Goal: Information Seeking & Learning: Learn about a topic

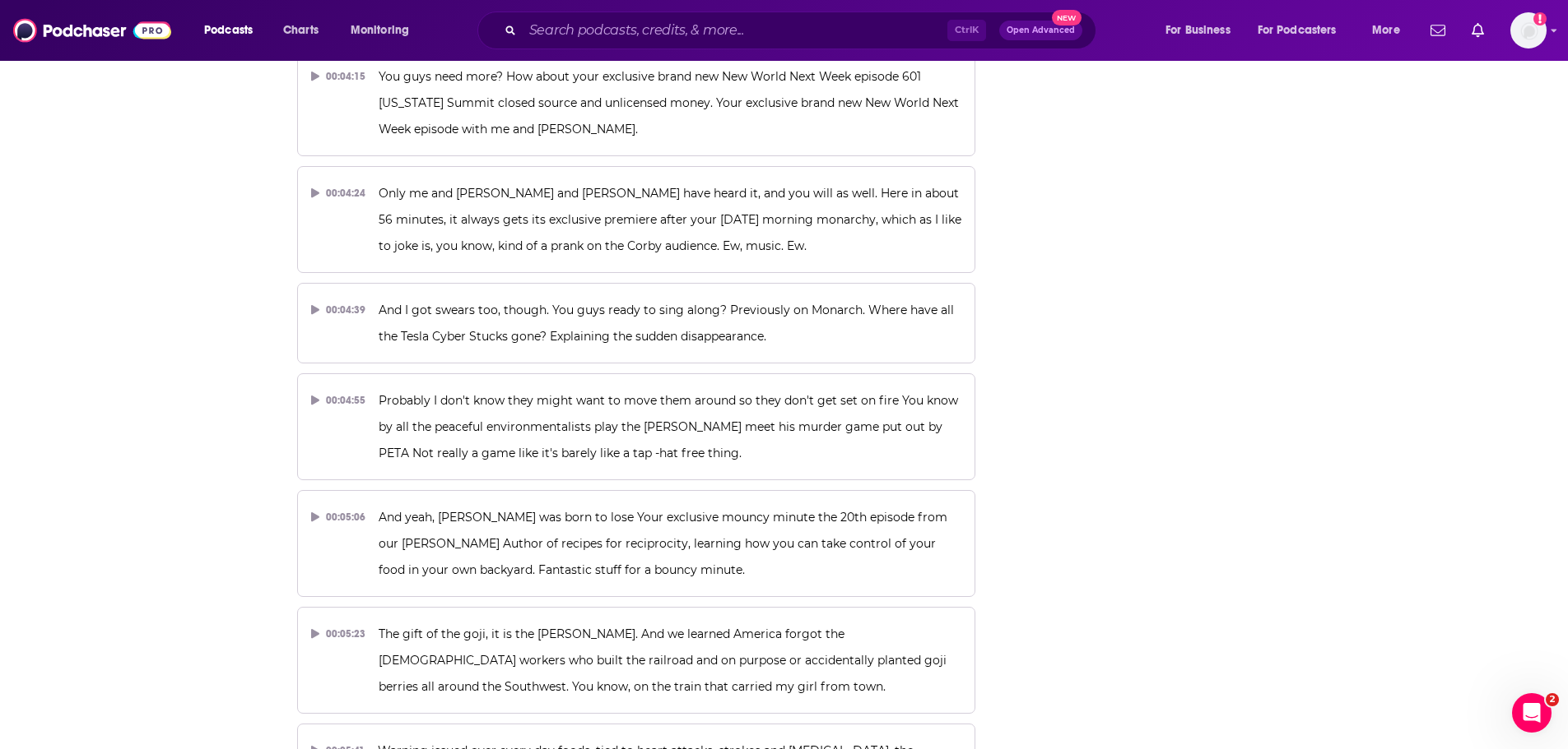
scroll to position [2408, 0]
click at [749, 39] on input "Search podcasts, credits, & more..." at bounding box center [734, 30] width 424 height 26
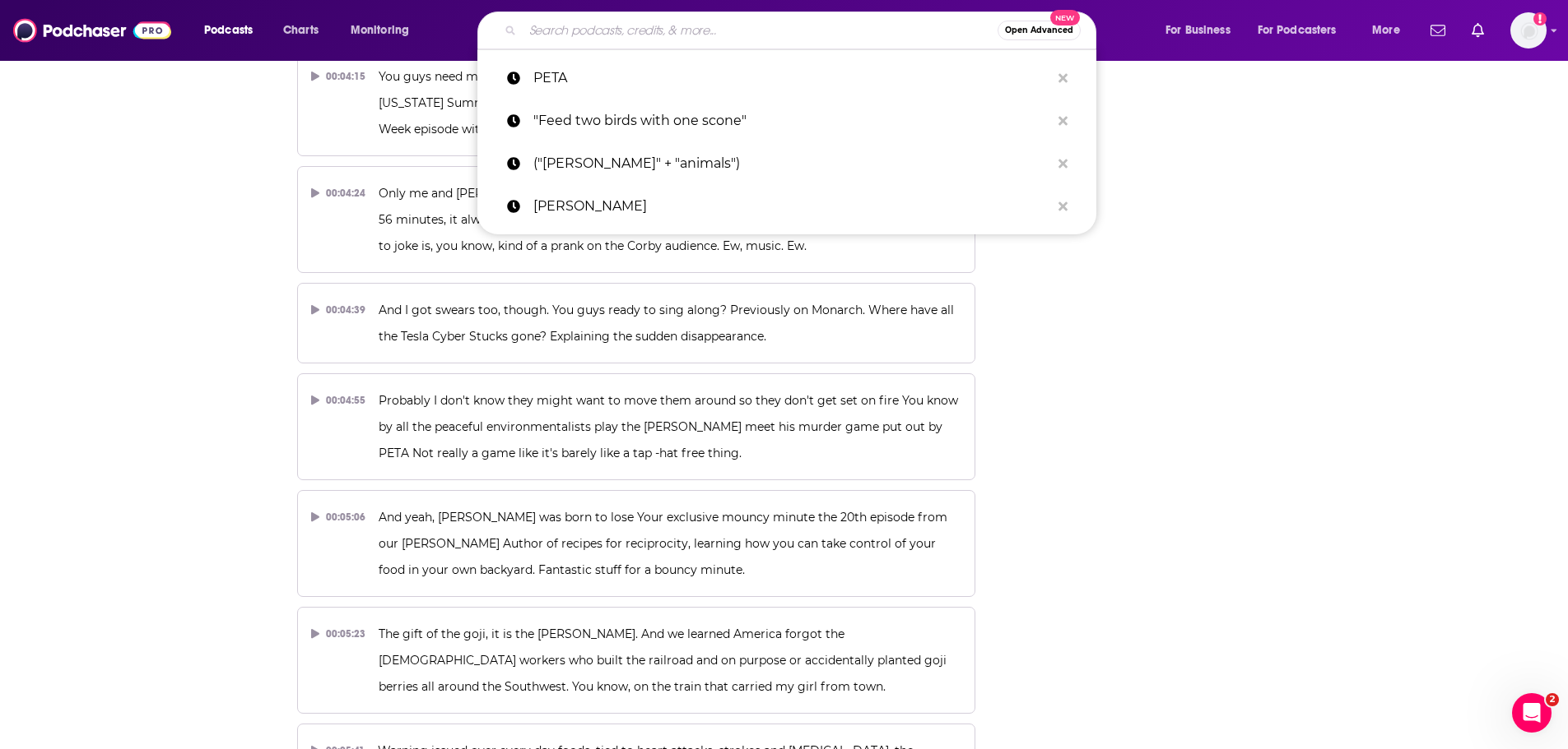
paste input "This is Football with [PERSON_NAME]"
type input "This is Football with [PERSON_NAME]"
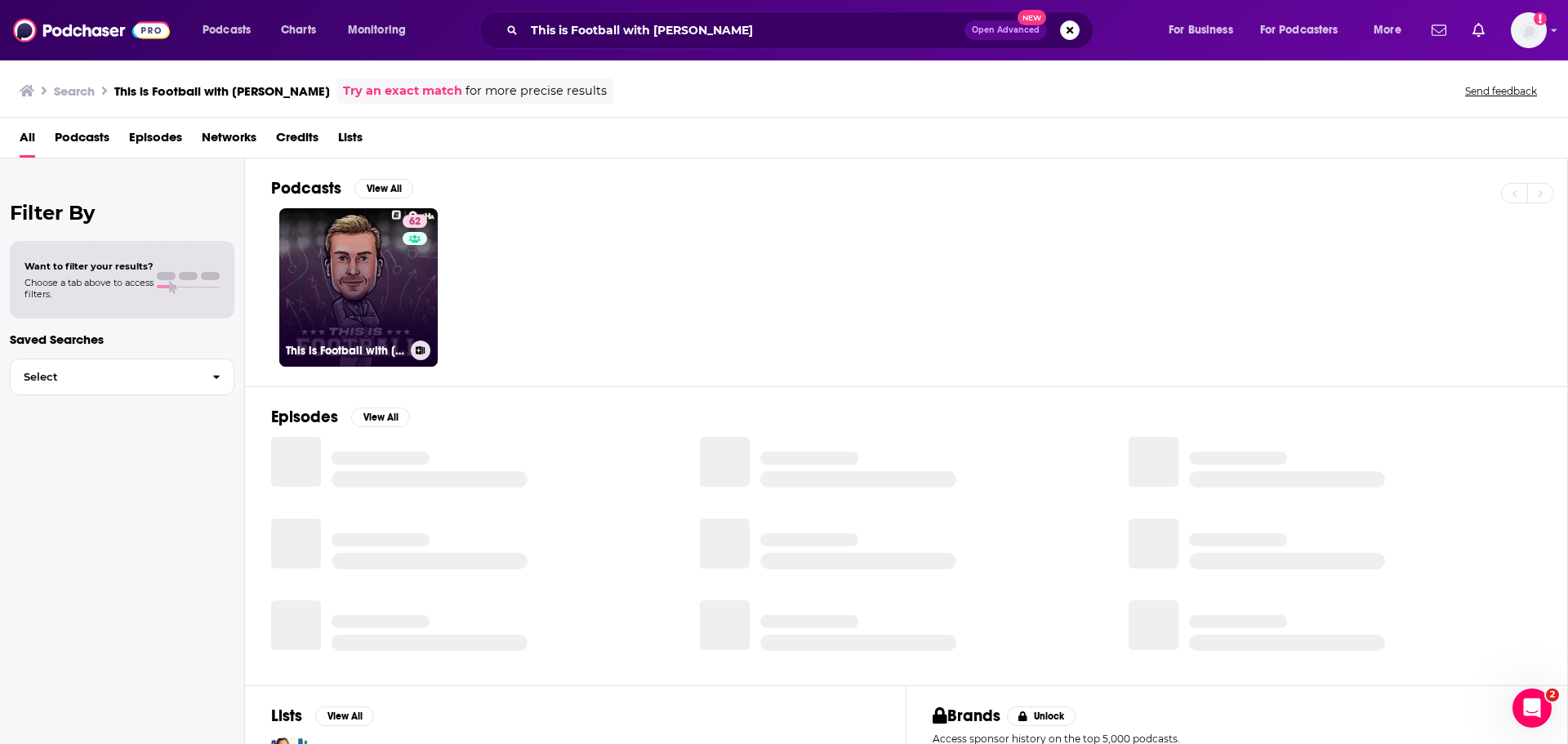
click at [354, 313] on link "62 This is Football with Kevin Clark" at bounding box center [358, 287] width 158 height 158
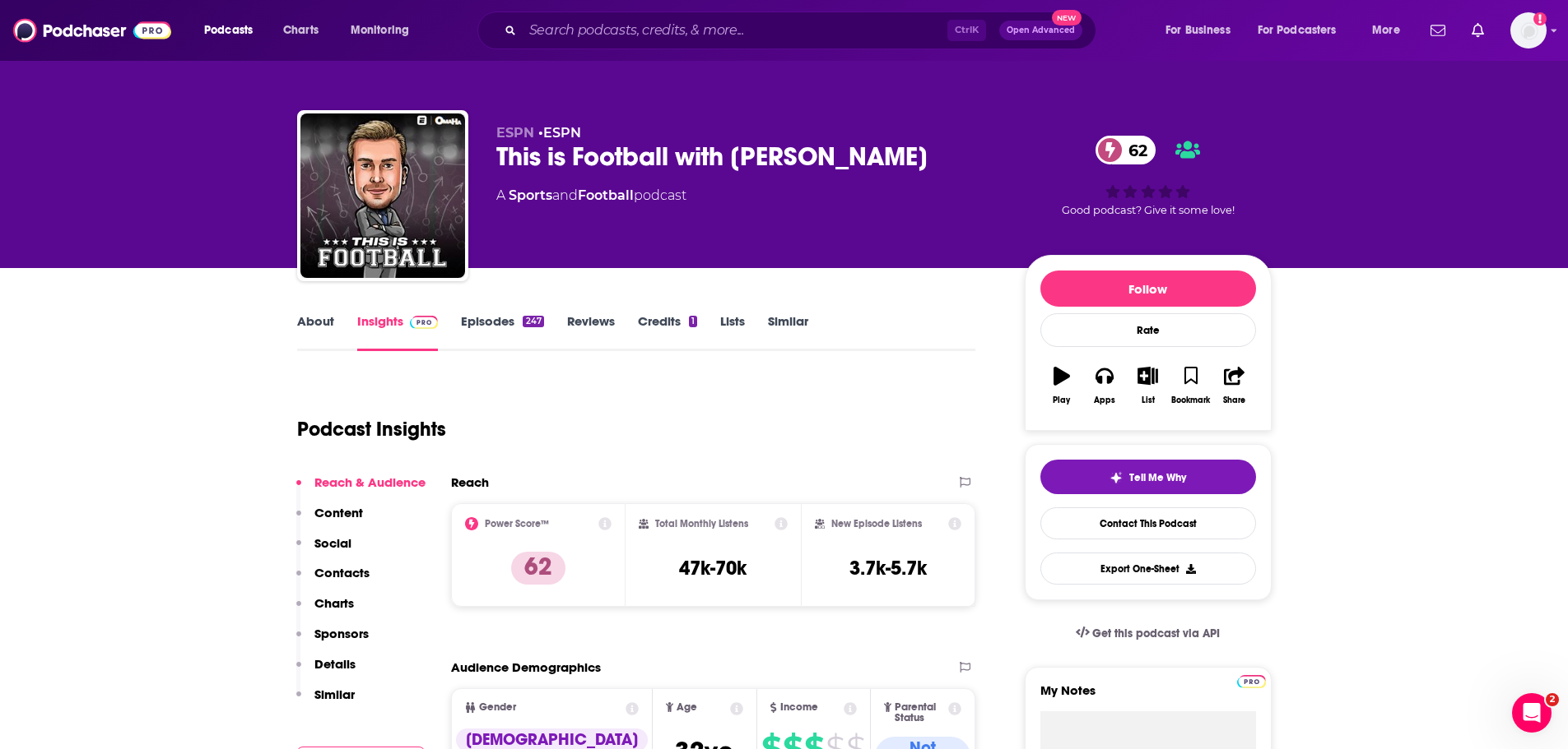
click at [315, 322] on link "About" at bounding box center [316, 332] width 37 height 37
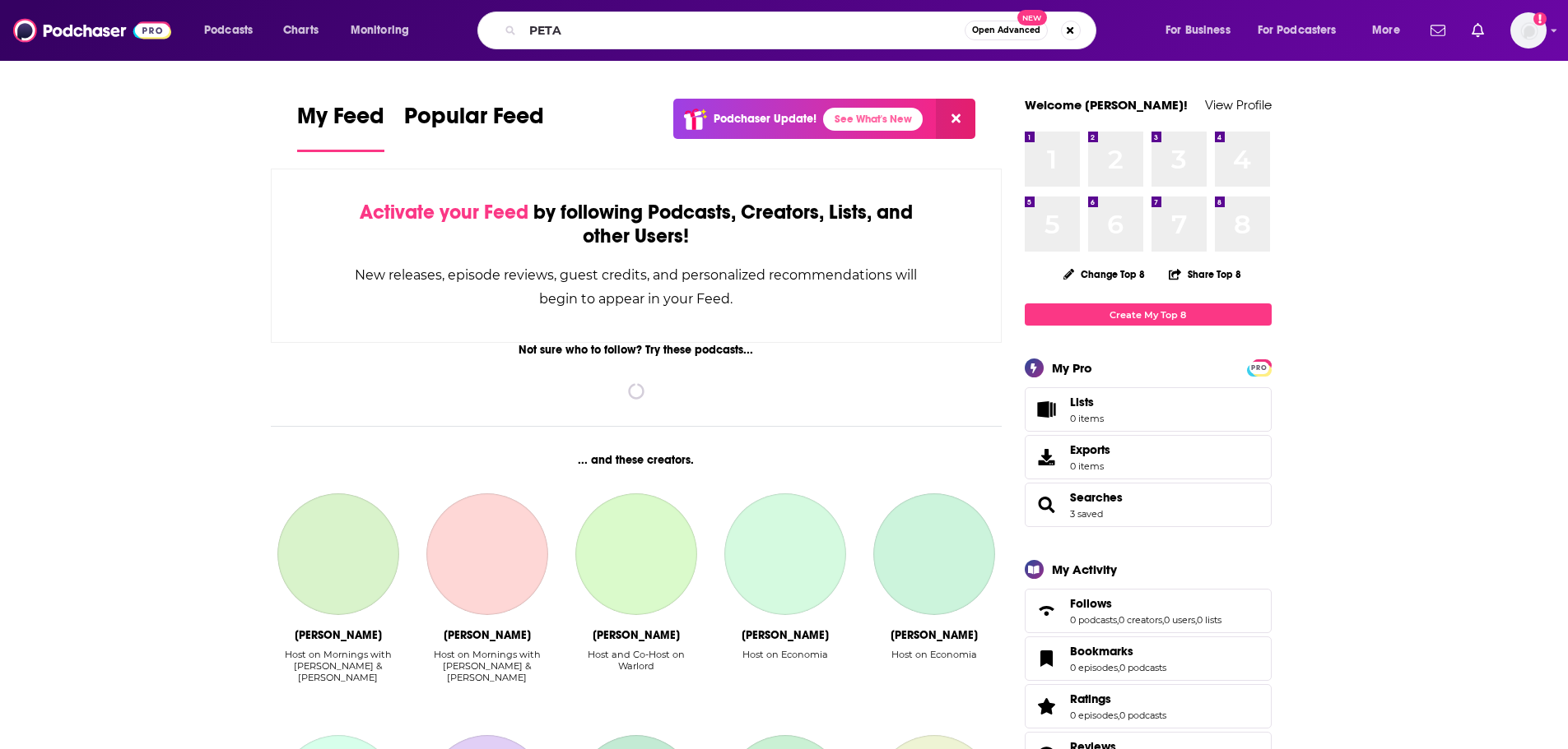
type input "PETA"
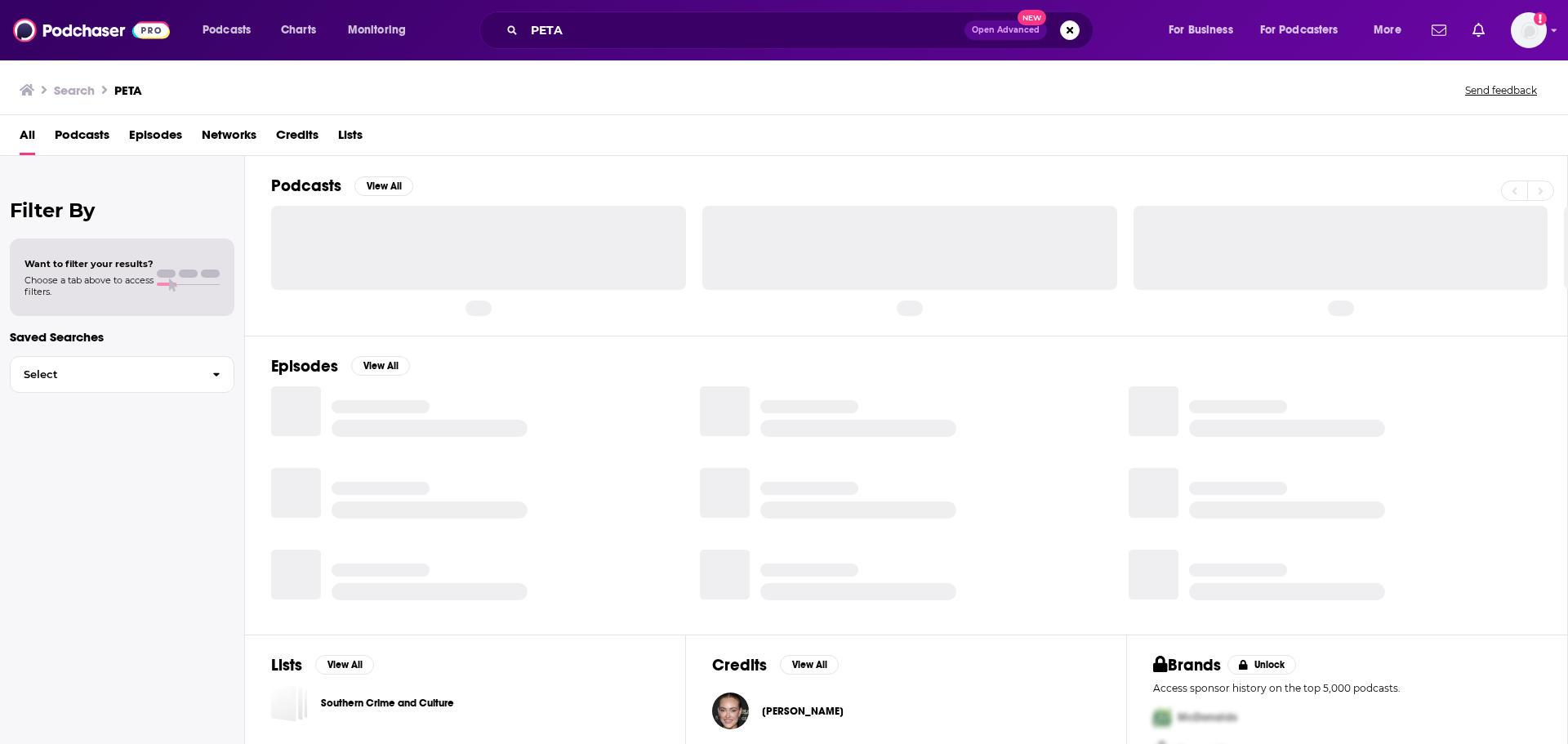
click at [160, 131] on span "Episodes" at bounding box center [155, 139] width 53 height 33
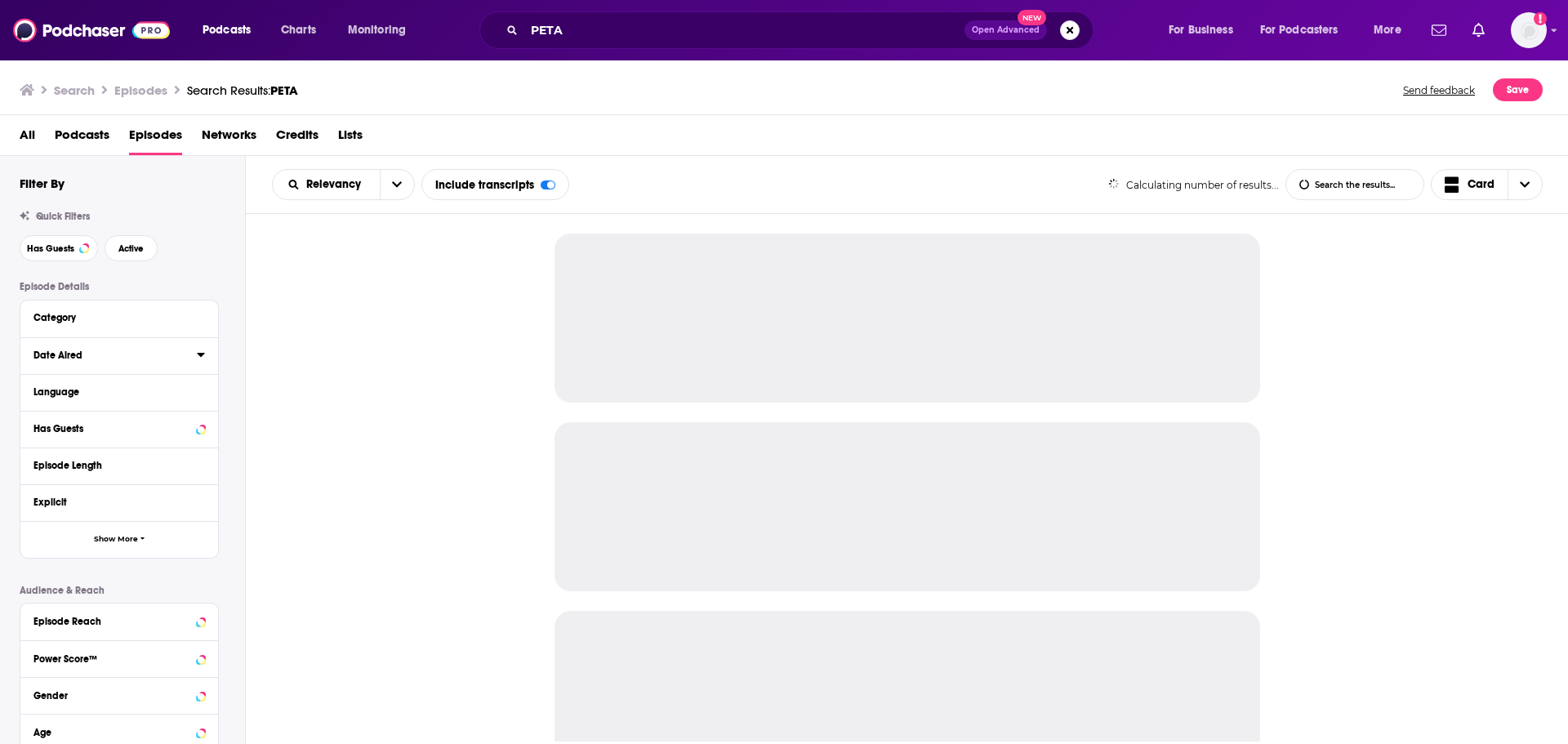
click at [202, 355] on icon at bounding box center [201, 355] width 7 height 4
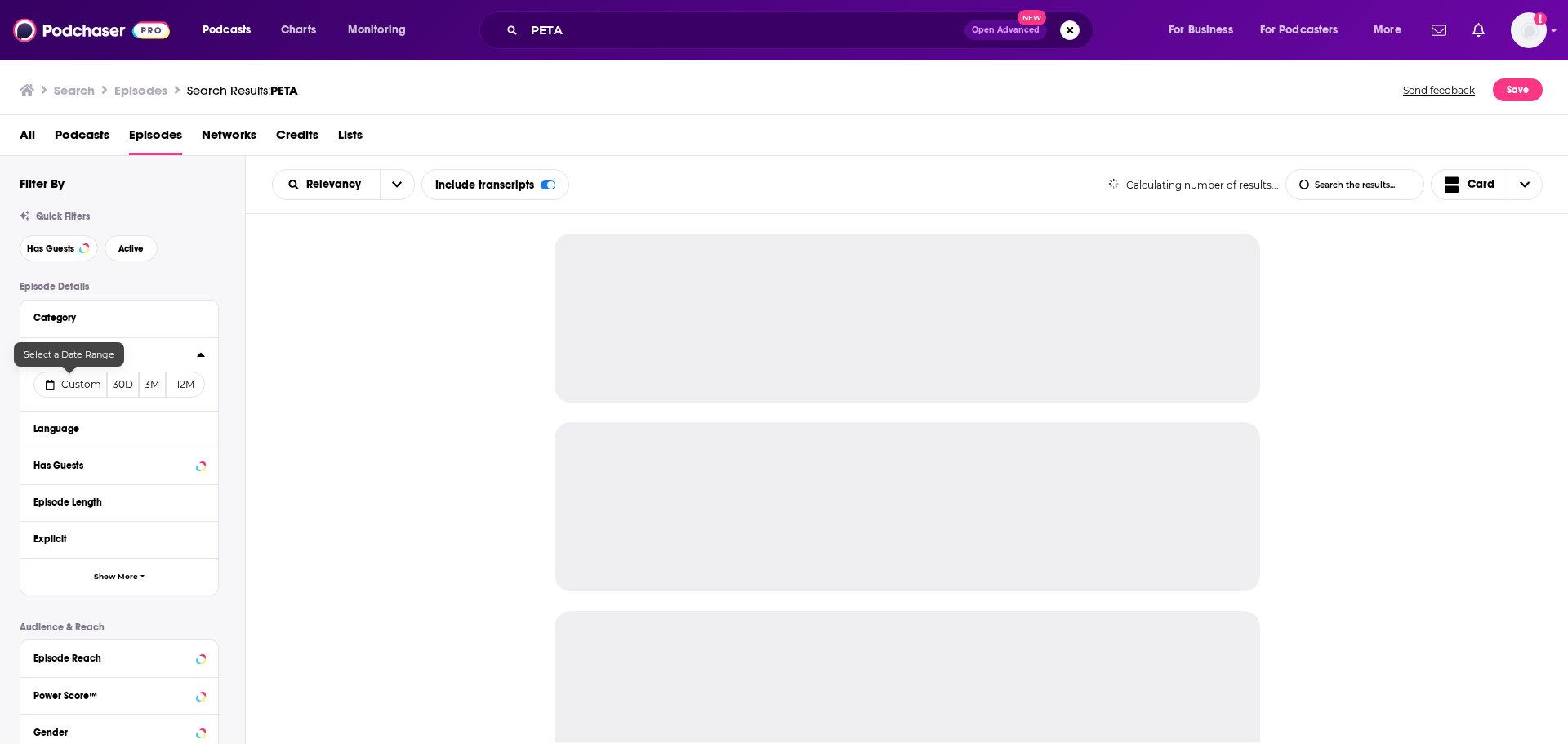
click at [85, 384] on span "Custom" at bounding box center [81, 384] width 40 height 12
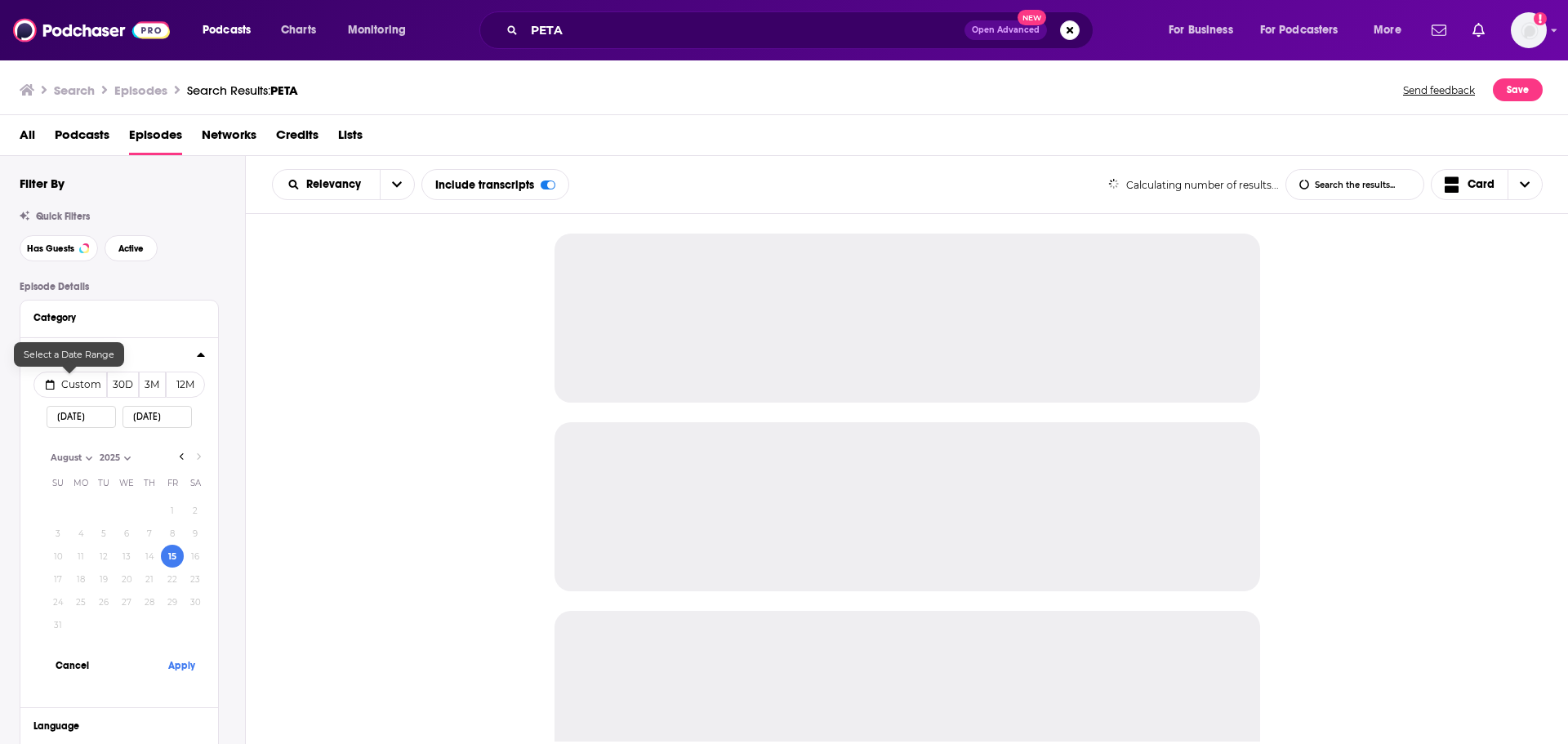
select select "7"
select select "2025"
click at [178, 675] on button "Apply" at bounding box center [181, 665] width 49 height 31
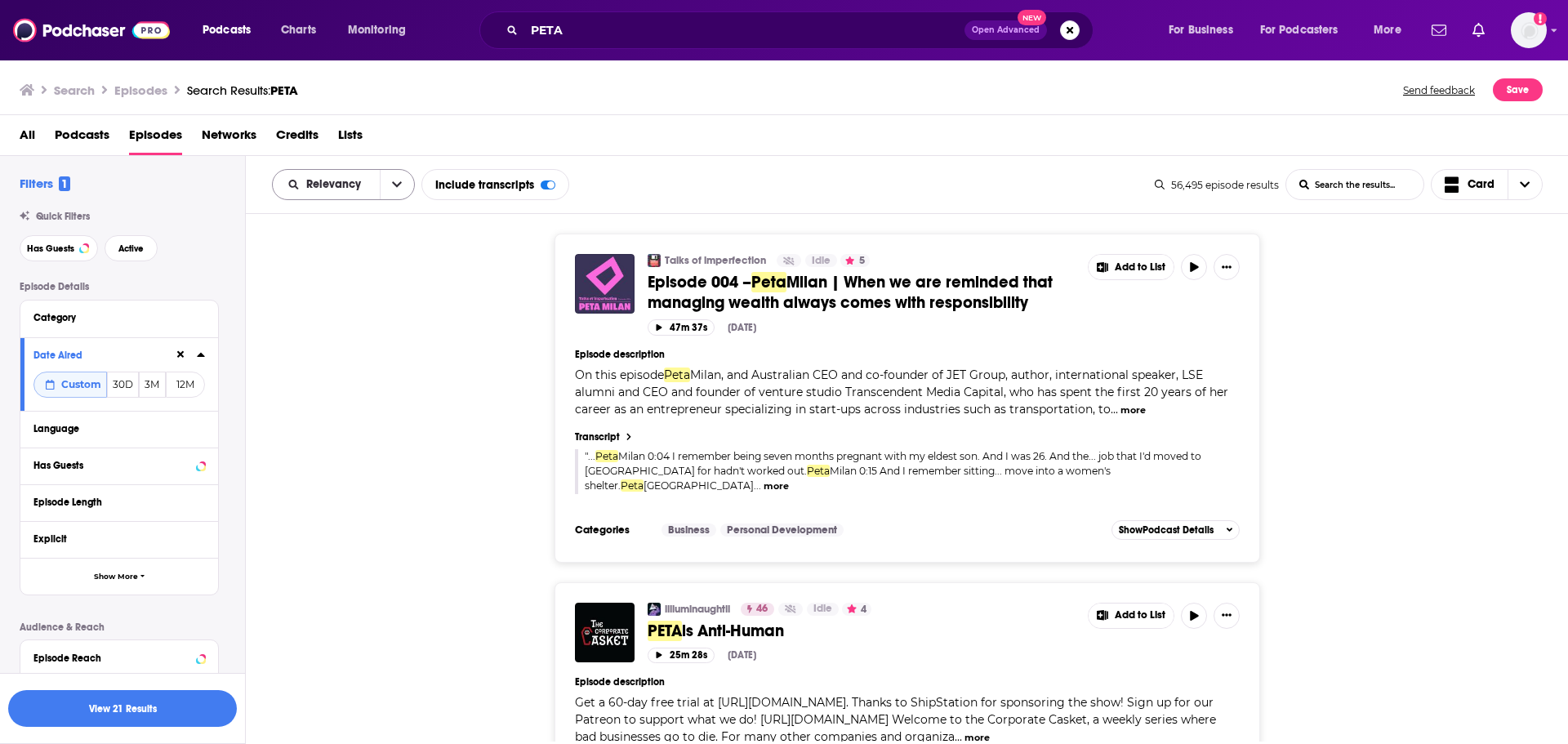
click at [389, 187] on button "open menu" at bounding box center [397, 185] width 34 height 30
click at [353, 320] on span "Power Score" at bounding box center [354, 325] width 97 height 9
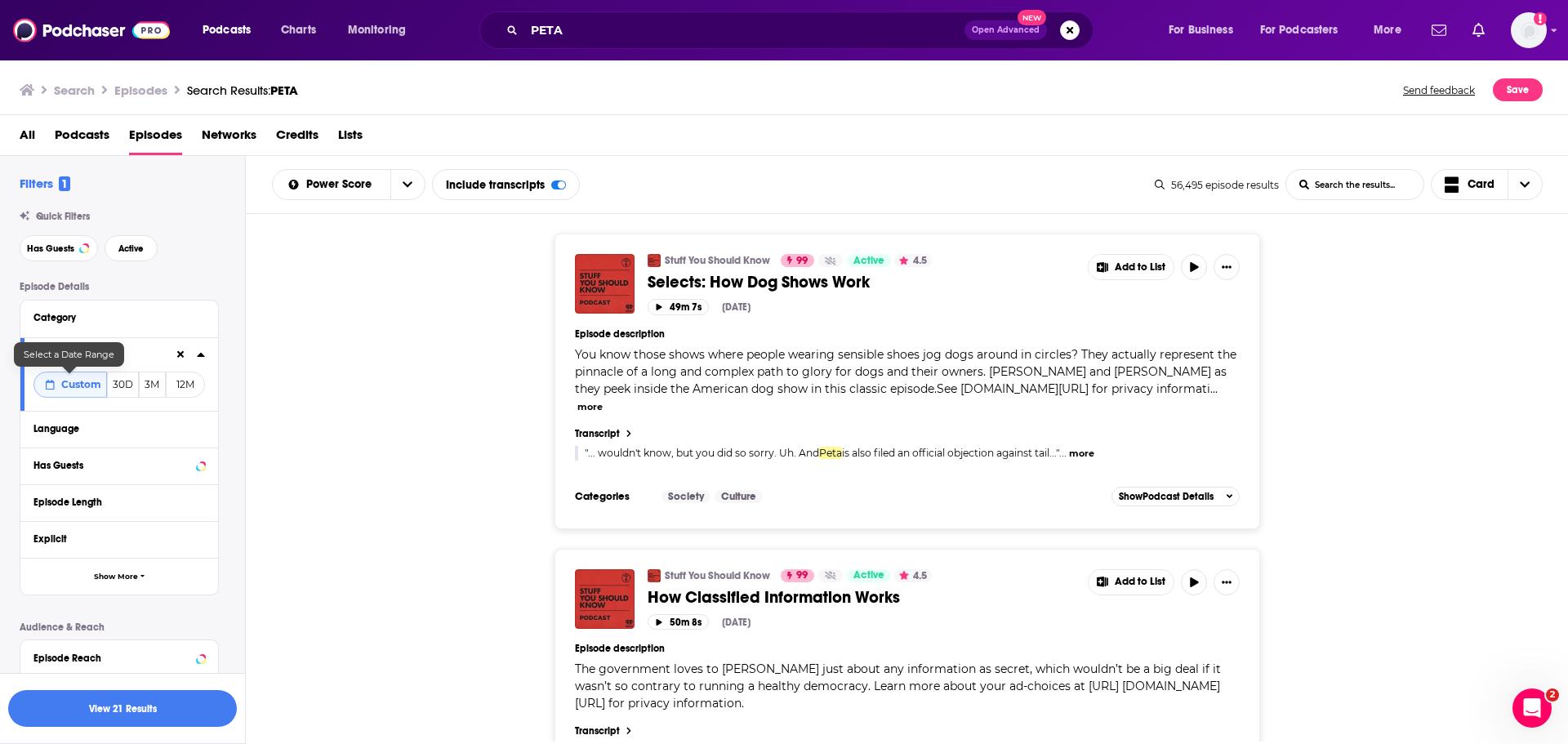
click at [84, 380] on span "Custom" at bounding box center [81, 384] width 40 height 12
select select "7"
select select "2025"
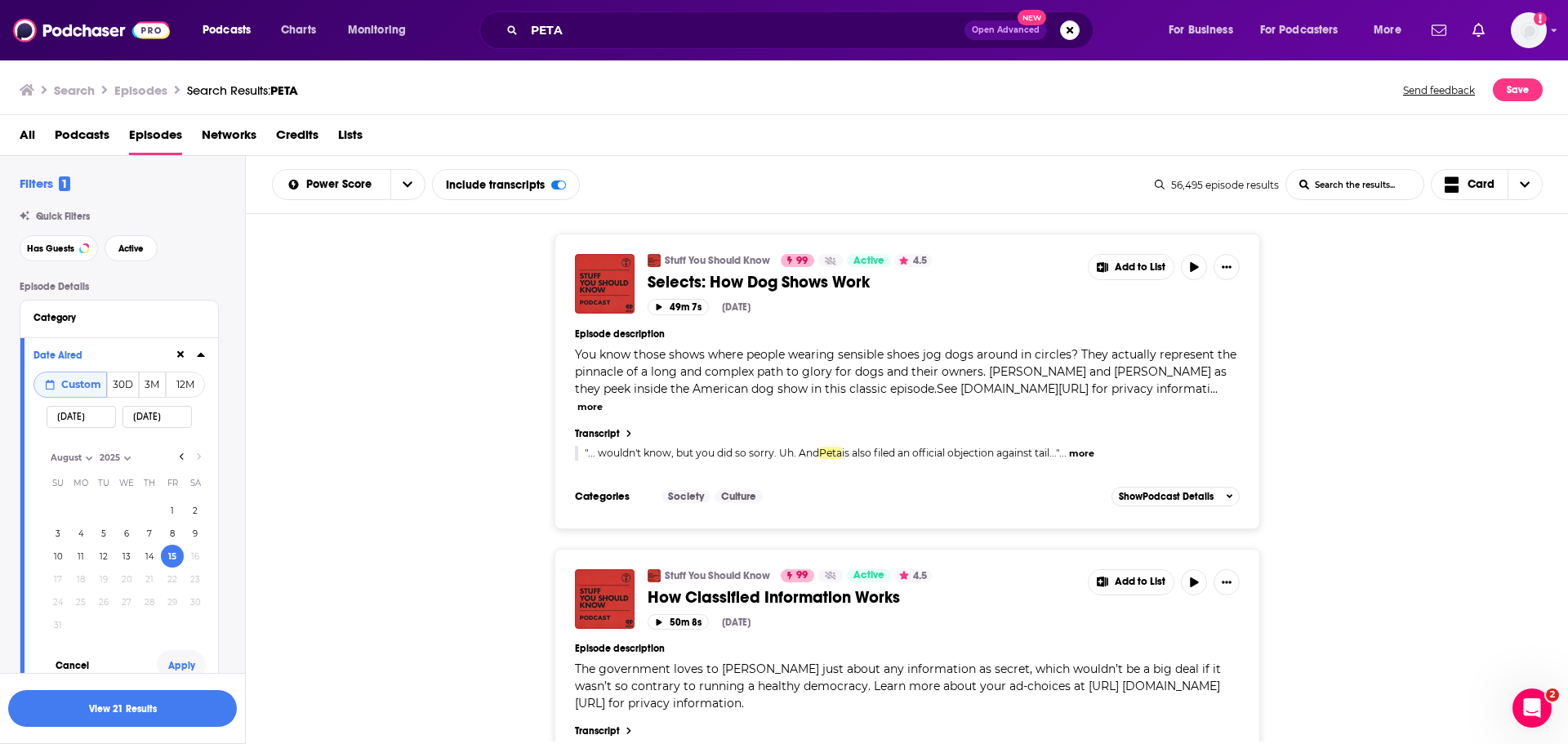
click at [178, 665] on button "Apply" at bounding box center [181, 665] width 49 height 31
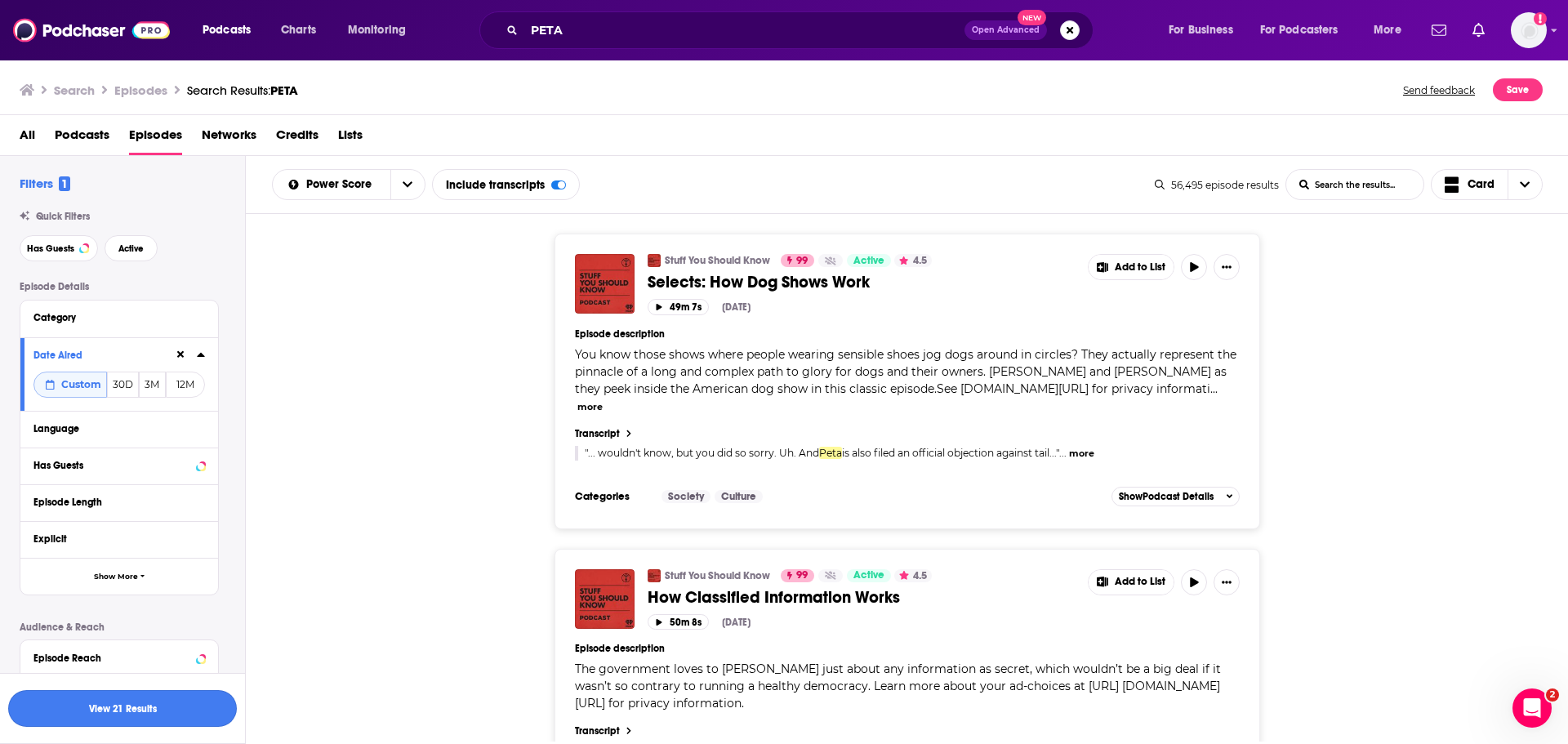
click at [125, 714] on button "View 21 Results" at bounding box center [123, 709] width 229 height 37
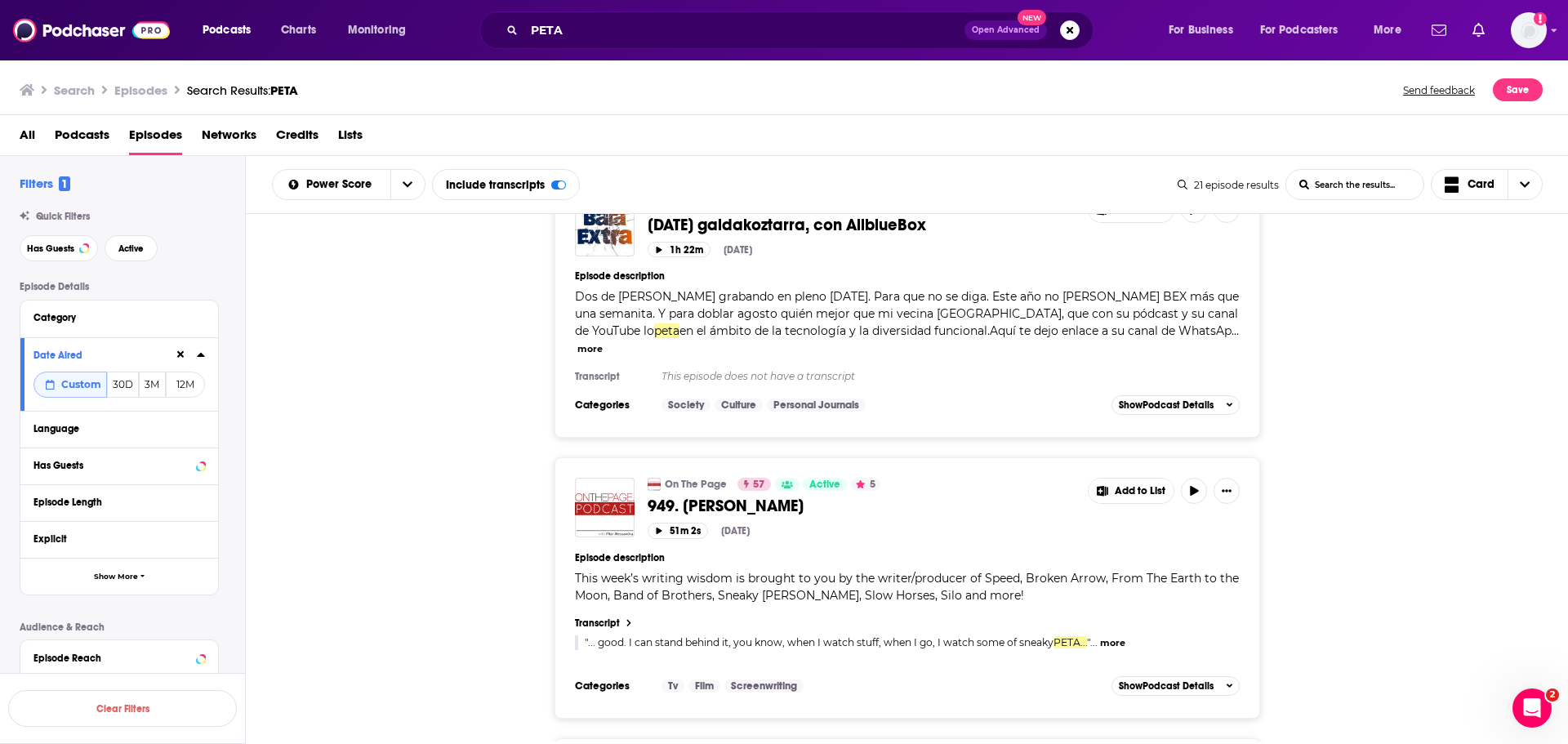
scroll to position [2778, 0]
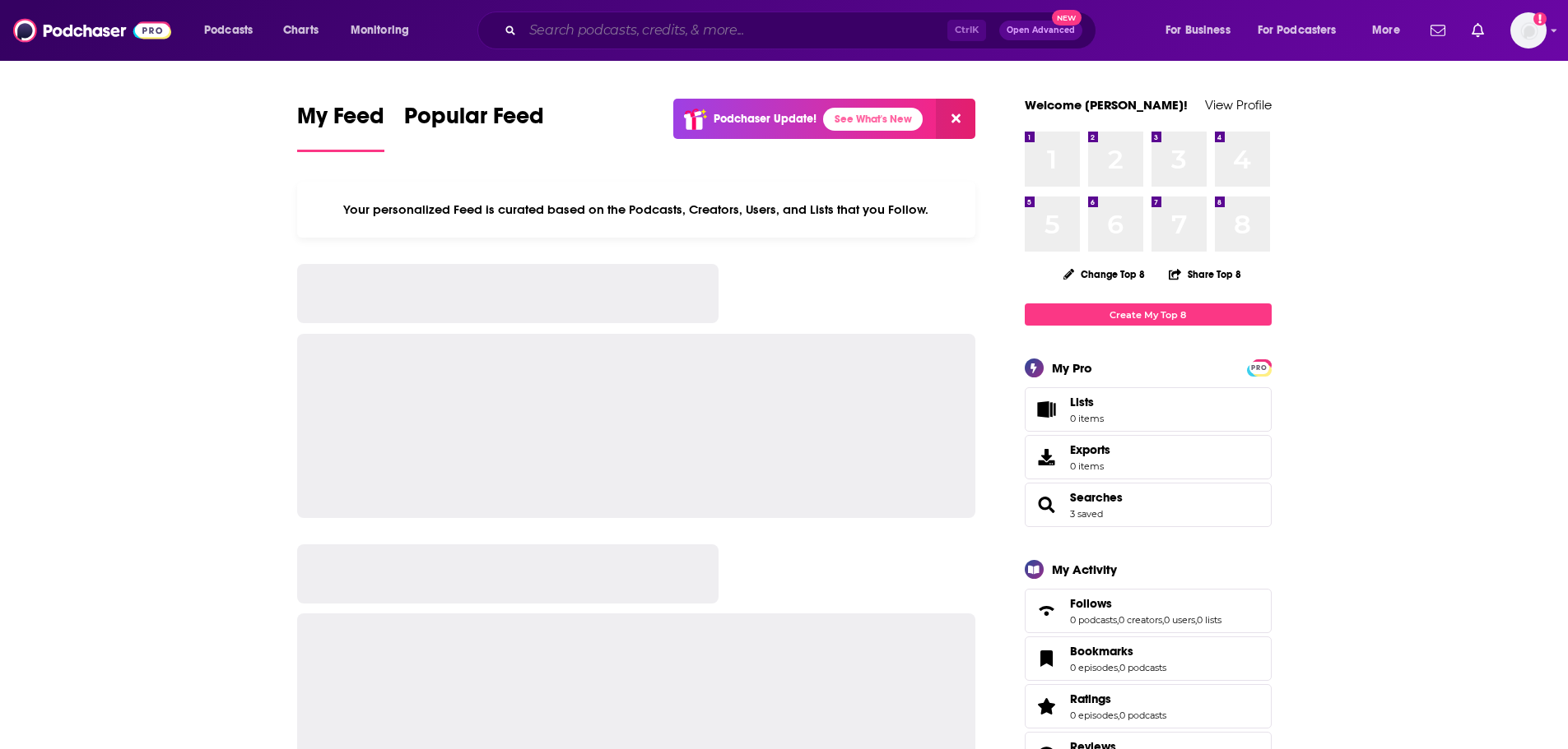
click at [541, 33] on input "Search podcasts, credits, & more..." at bounding box center [734, 30] width 424 height 26
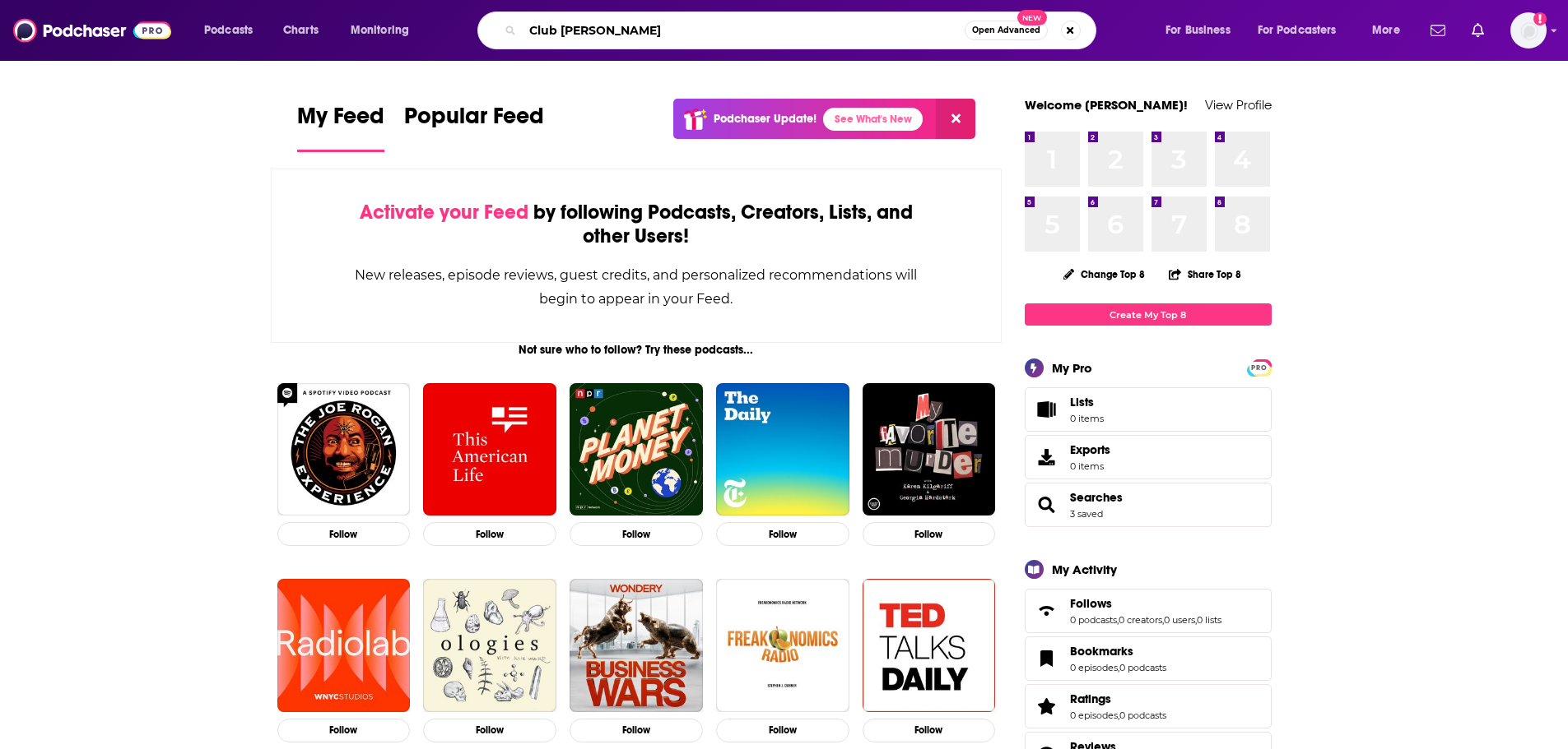
type input "Club [PERSON_NAME]"
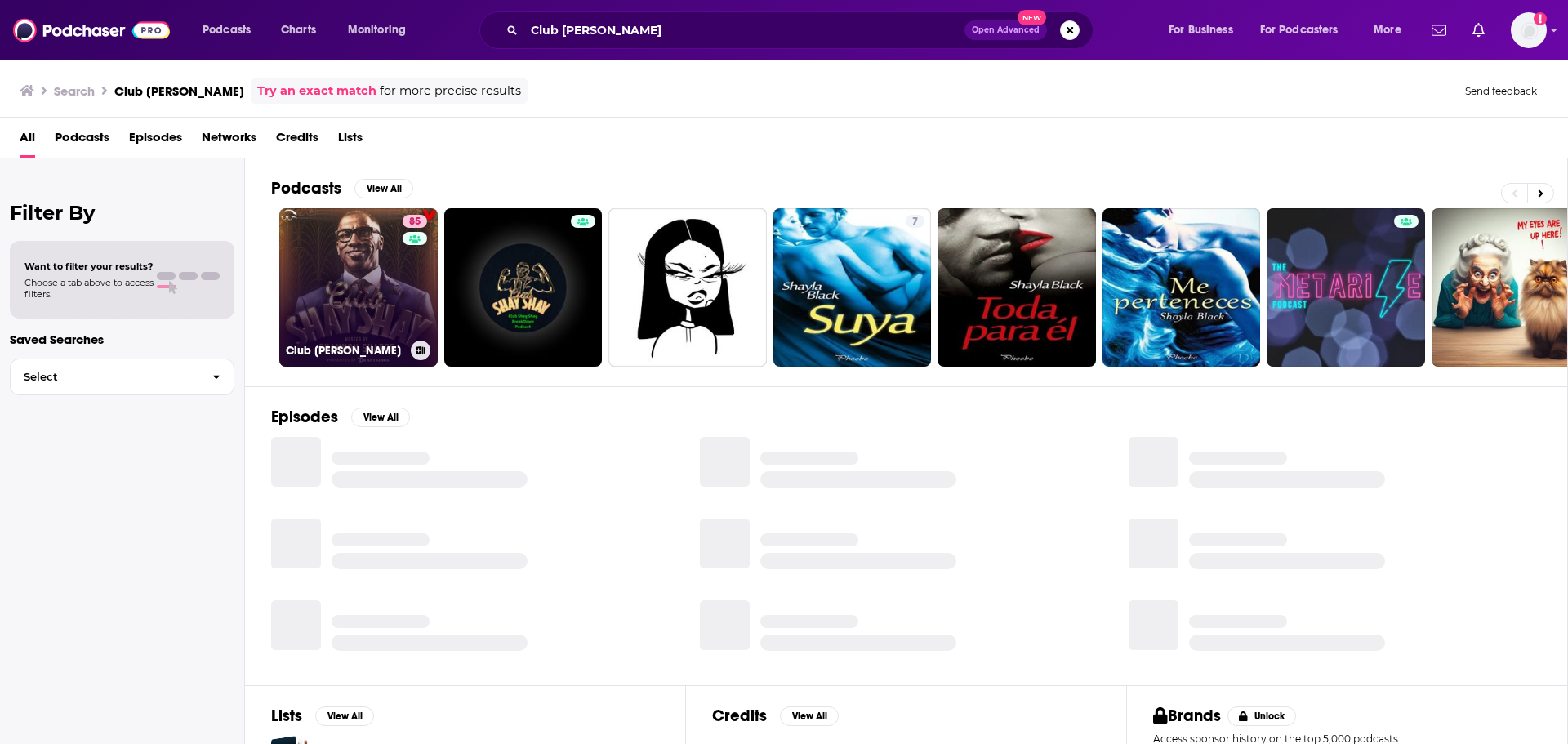
click at [393, 280] on link "85 Club [PERSON_NAME]" at bounding box center [358, 287] width 158 height 158
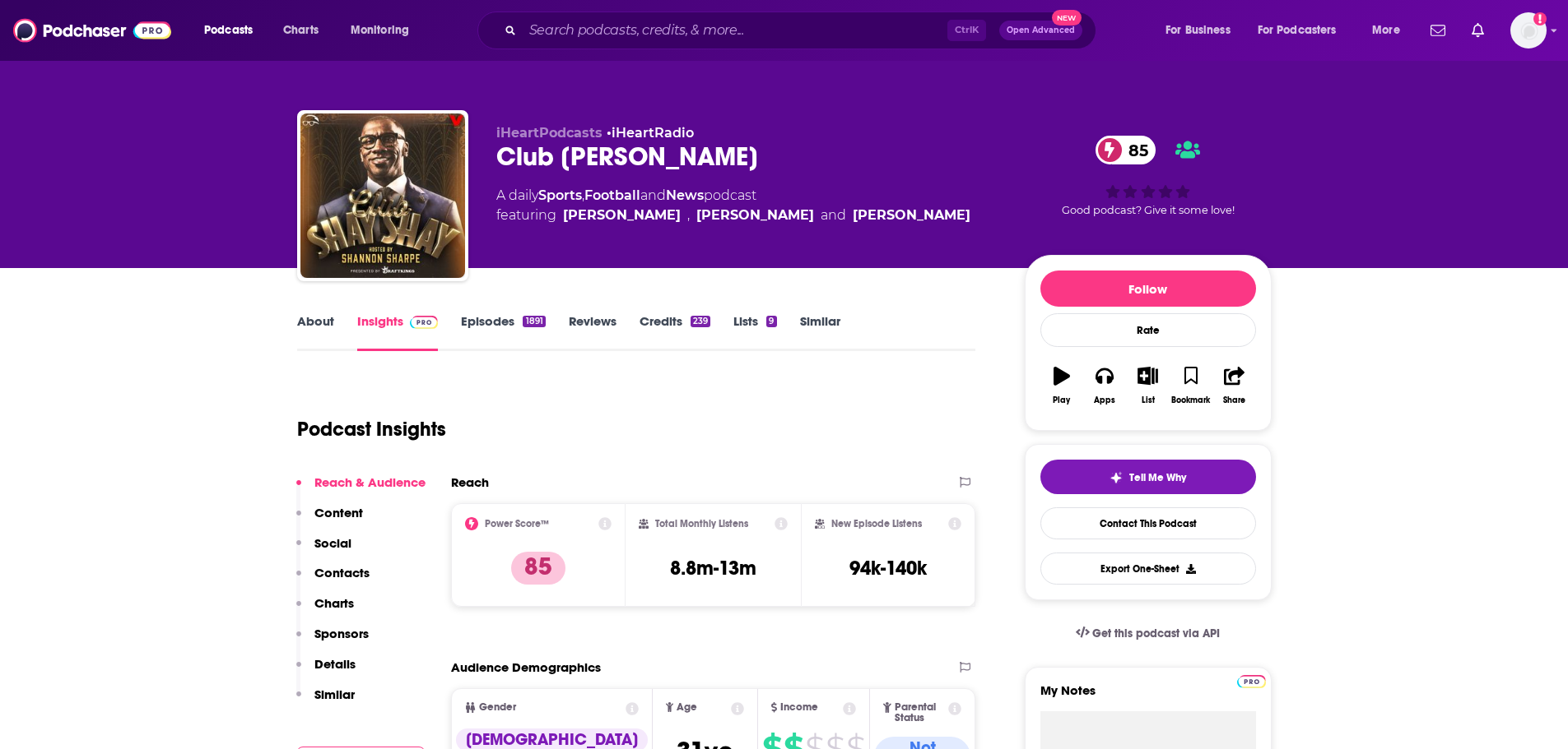
click at [480, 323] on link "Episodes 1891" at bounding box center [503, 332] width 84 height 37
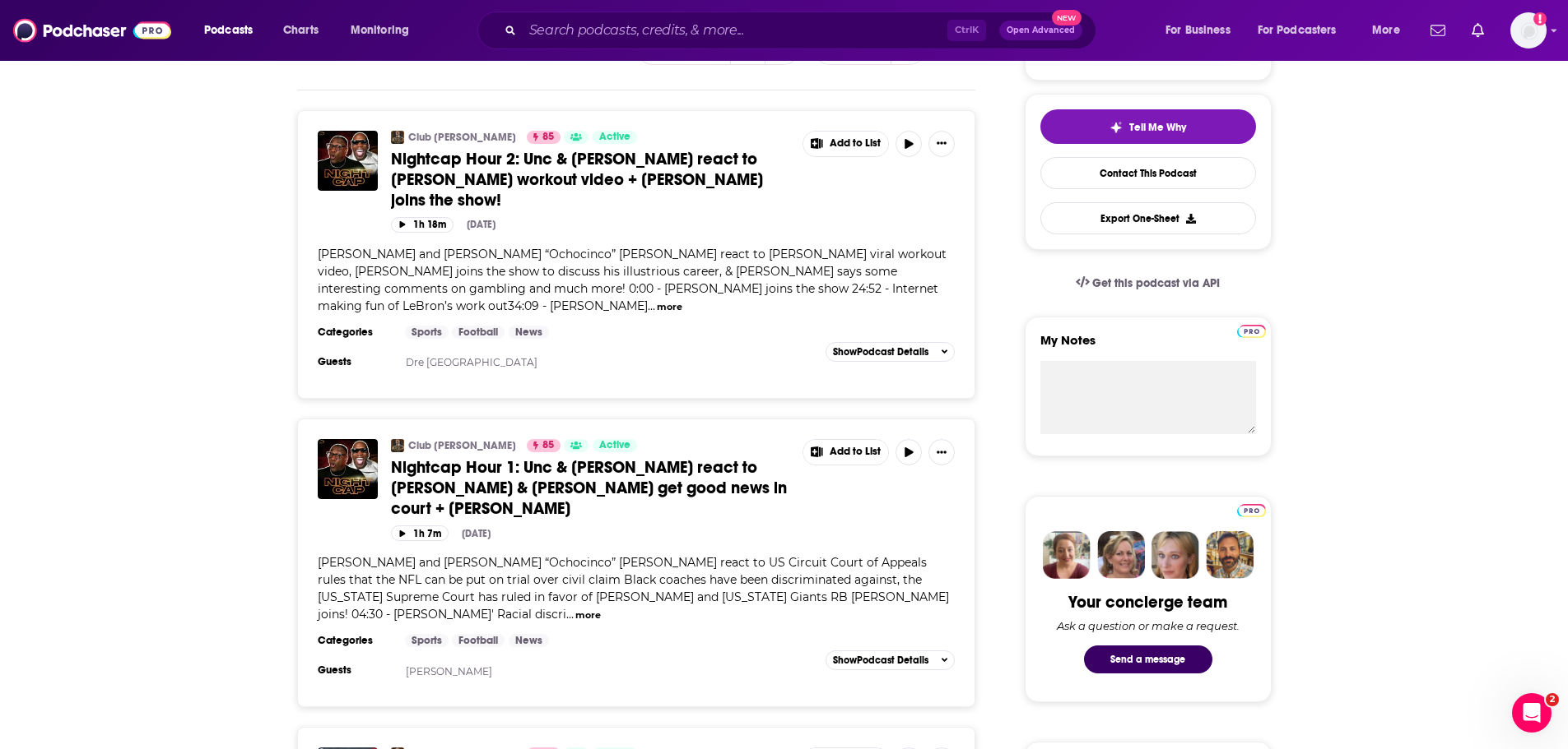
scroll to position [247, 0]
